Goal: Transaction & Acquisition: Subscribe to service/newsletter

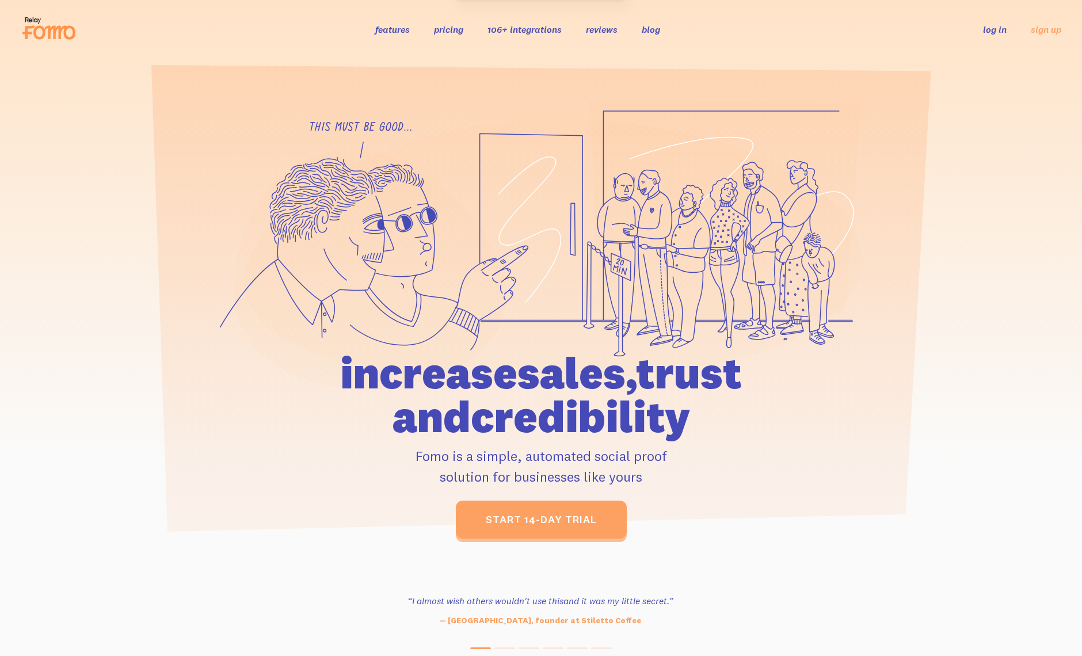
click at [459, 32] on link "pricing" at bounding box center [448, 30] width 29 height 12
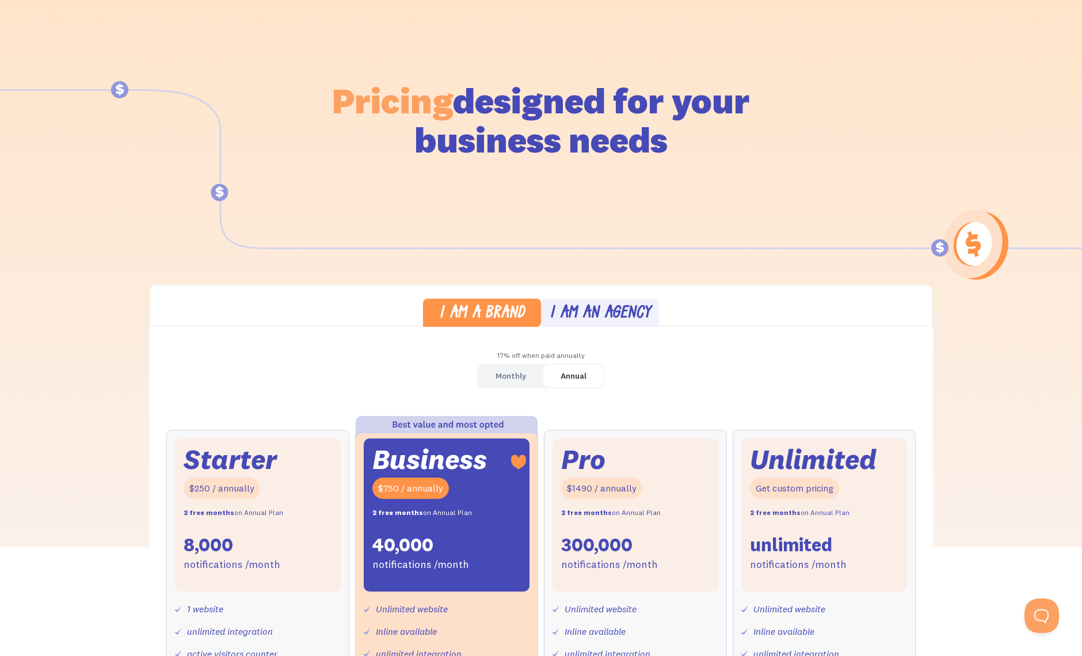
scroll to position [184, 0]
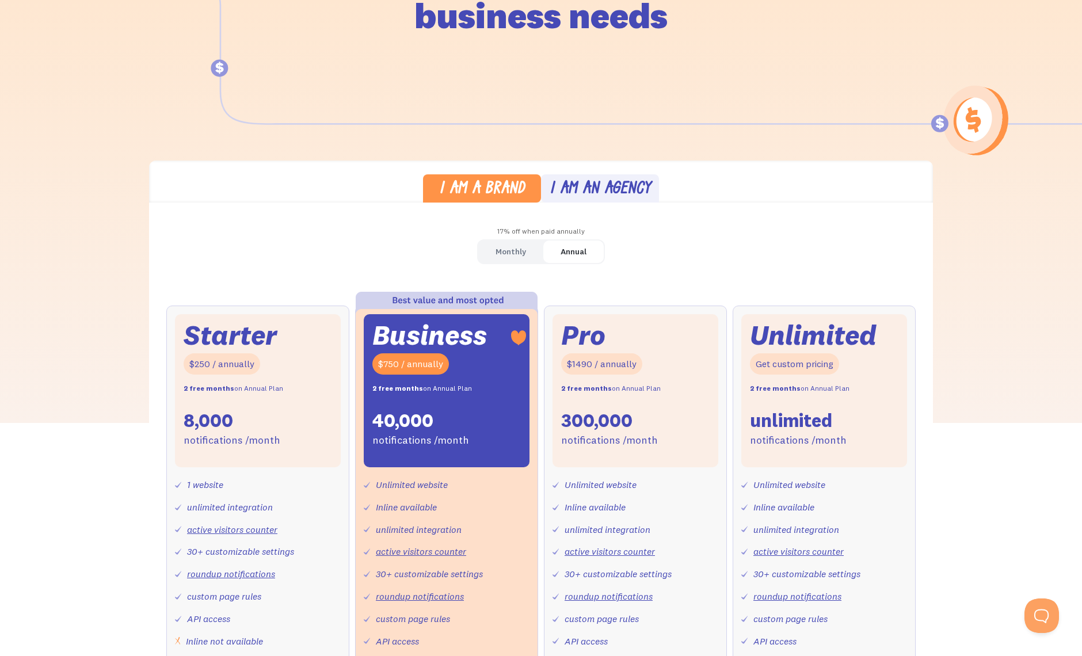
click at [528, 250] on link "Monthly" at bounding box center [510, 252] width 65 height 22
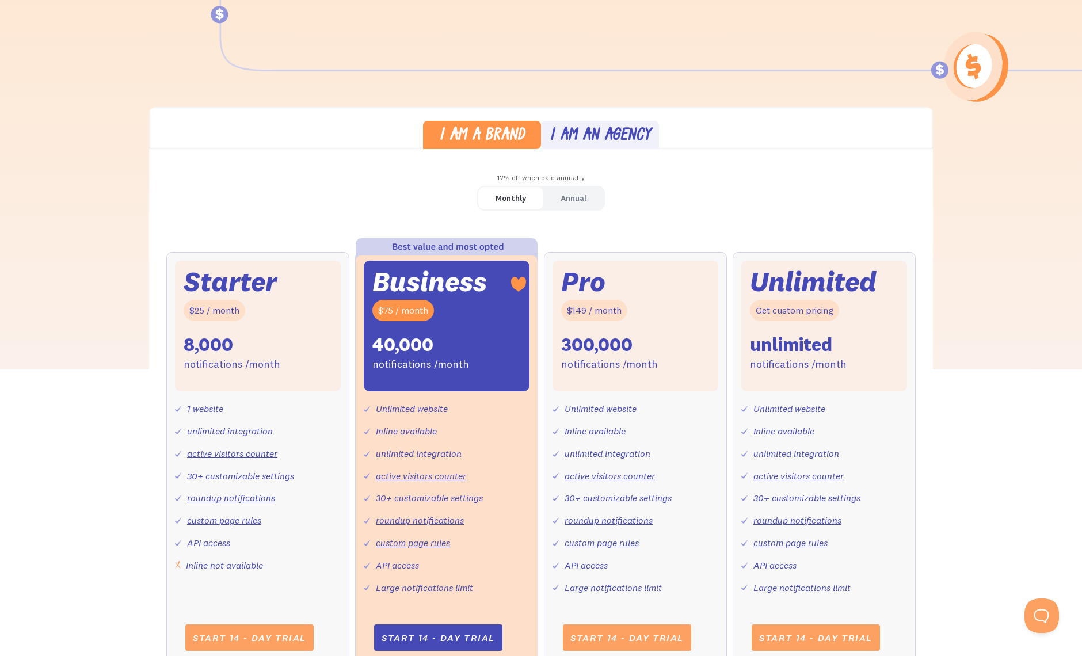
scroll to position [267, 0]
